Goal: Task Accomplishment & Management: Manage account settings

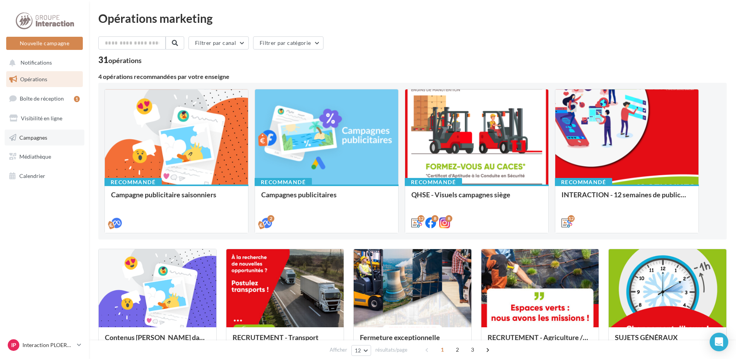
click at [29, 142] on link "Campagnes" at bounding box center [45, 138] width 80 height 16
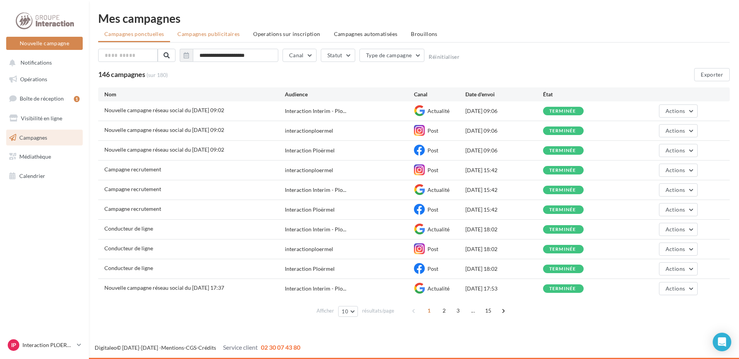
click at [200, 36] on span "Campagnes publicitaires" at bounding box center [209, 34] width 62 height 7
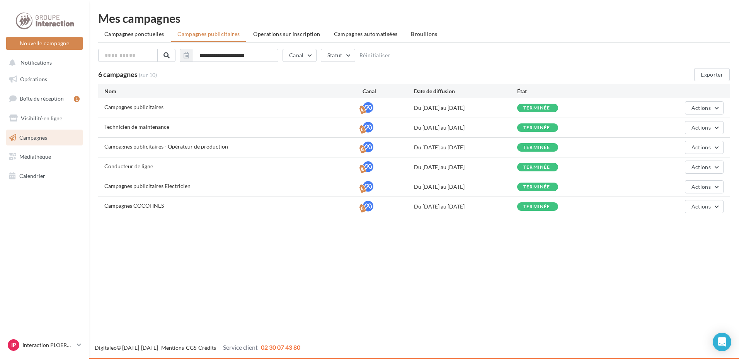
click at [122, 168] on span "Conducteur de ligne" at bounding box center [128, 166] width 49 height 7
click at [716, 166] on button "Actions" at bounding box center [704, 166] width 39 height 13
click at [169, 160] on div "Conducteur de ligne Du 18/10/2024 au 28/10/2024 terminée Actions Éditer Voir le…" at bounding box center [414, 166] width 632 height 19
click at [374, 167] on div at bounding box center [388, 167] width 51 height 12
click at [363, 167] on icon at bounding box center [368, 166] width 11 height 11
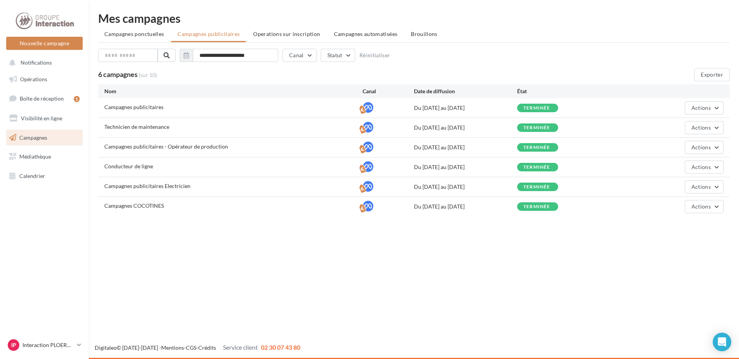
click at [475, 163] on div "Conducteur de ligne Du 18/10/2024 au 28/10/2024 terminée Actions" at bounding box center [414, 166] width 632 height 19
click at [536, 167] on div "terminée" at bounding box center [537, 167] width 27 height 5
click at [128, 166] on span "Conducteur de ligne" at bounding box center [128, 166] width 49 height 7
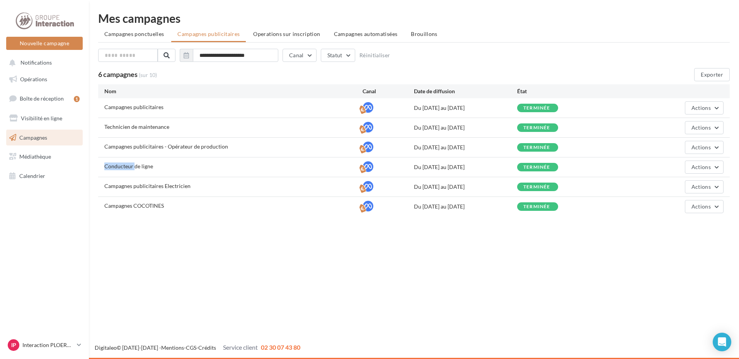
click at [128, 166] on span "Conducteur de ligne" at bounding box center [128, 166] width 49 height 7
click at [121, 166] on span "Conducteur de ligne" at bounding box center [128, 166] width 49 height 7
click at [132, 150] on div "Campagnes publicitaires - Opérateur de production" at bounding box center [166, 147] width 124 height 8
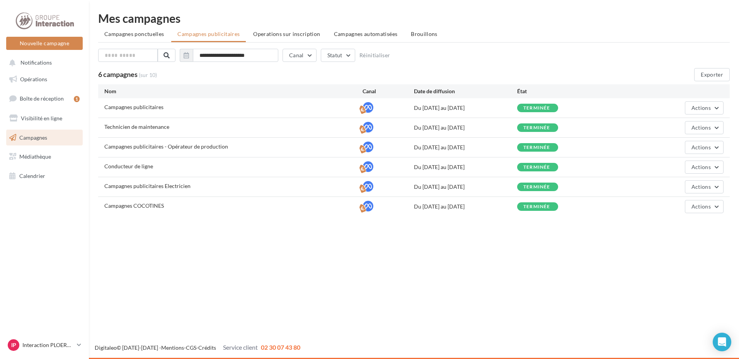
click at [132, 150] on div "Campagnes publicitaires - Opérateur de production" at bounding box center [166, 147] width 124 height 8
click at [252, 203] on div "Campagnes COCOTINES" at bounding box center [233, 207] width 258 height 10
click at [299, 36] on span "Operations sur inscription" at bounding box center [286, 34] width 67 height 7
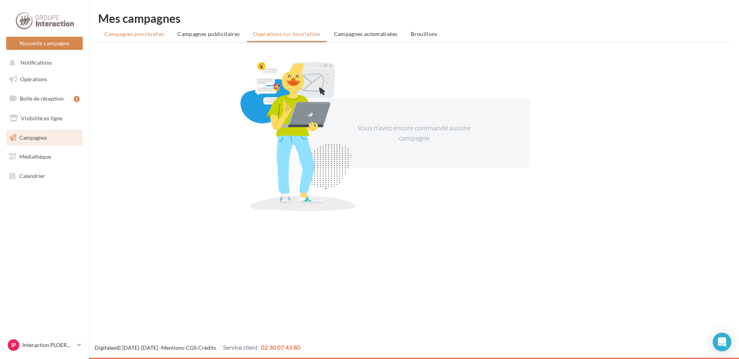
click at [148, 37] on li "Campagnes ponctuelles" at bounding box center [134, 34] width 72 height 14
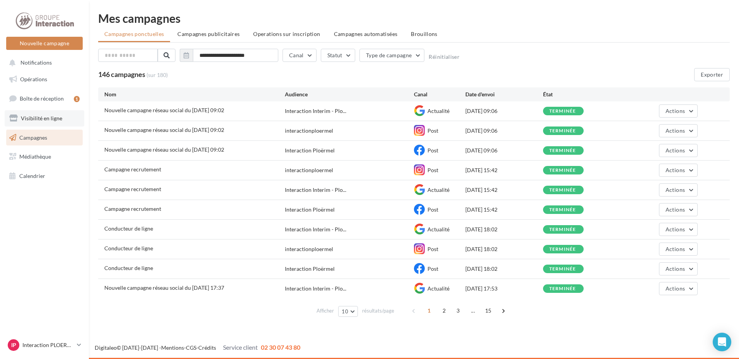
click at [46, 102] on link "Boîte de réception 1" at bounding box center [45, 98] width 80 height 17
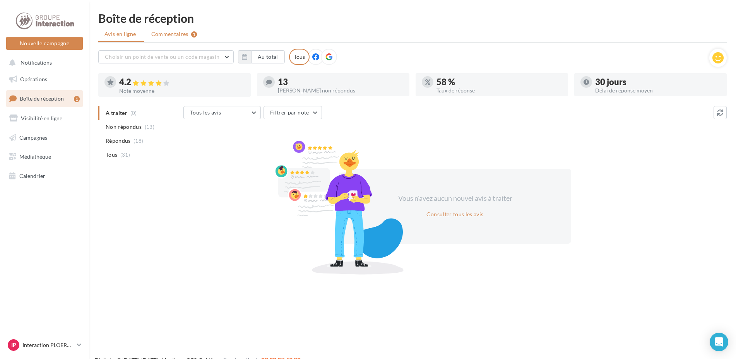
click at [159, 30] on li "Commentaires 1" at bounding box center [174, 34] width 58 height 14
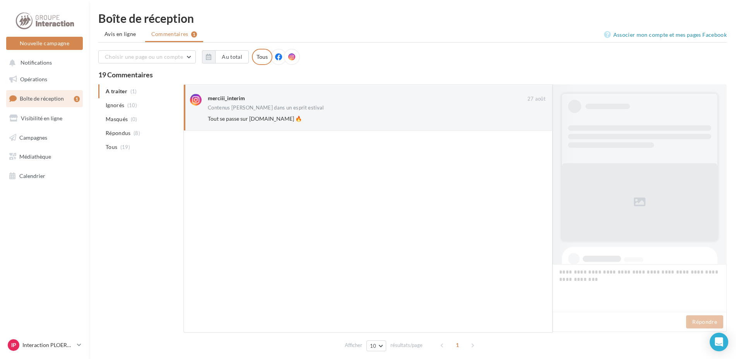
click at [143, 91] on ul "A traiter (1) Ignorés (10) [GEOGRAPHIC_DATA] (0) Répondus (8) Tous (19)" at bounding box center [139, 119] width 82 height 70
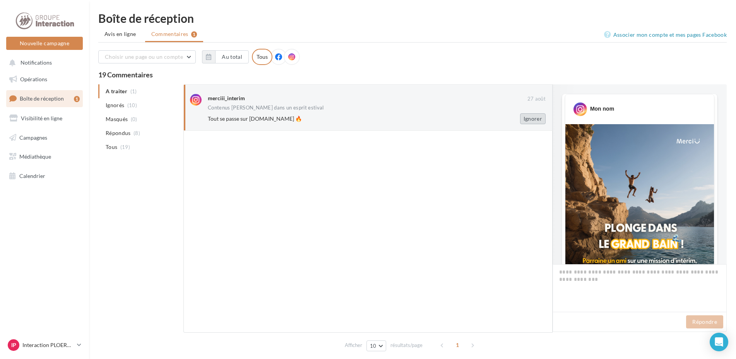
click at [534, 118] on button "Ignorer" at bounding box center [533, 118] width 26 height 11
